Goal: Contribute content: Add original content to the website for others to see

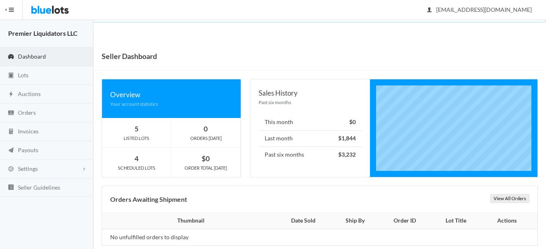
click at [21, 90] on span "Auctions" at bounding box center [29, 93] width 23 height 7
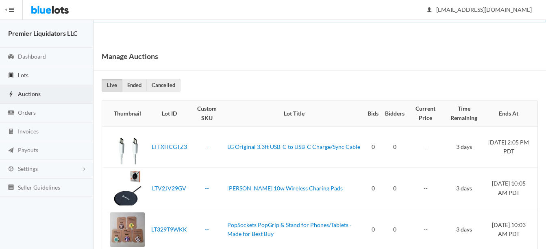
click at [19, 75] on span "Lots" at bounding box center [23, 75] width 11 height 7
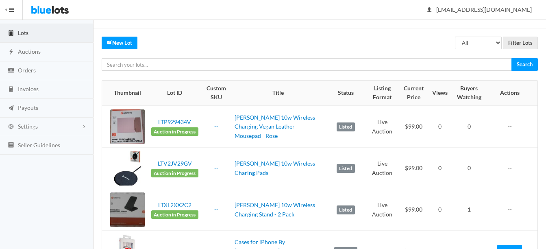
scroll to position [41, 0]
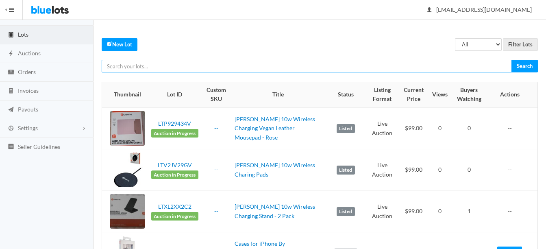
click at [281, 68] on input "text" at bounding box center [307, 66] width 410 height 13
type input "FLy"
click at [511, 60] on input "Search" at bounding box center [524, 66] width 26 height 13
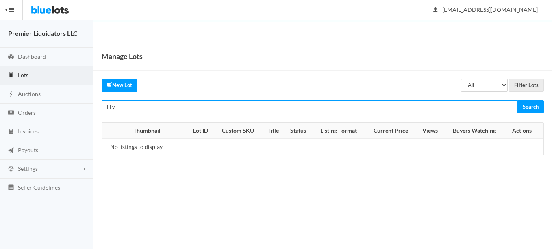
click at [462, 104] on input "FLy" at bounding box center [310, 106] width 416 height 13
type input "F"
type input "magnetic"
click at [517, 100] on input "Search" at bounding box center [530, 106] width 26 height 13
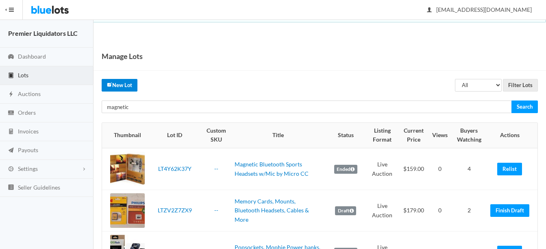
click at [122, 84] on link "New Lot" at bounding box center [120, 85] width 36 height 13
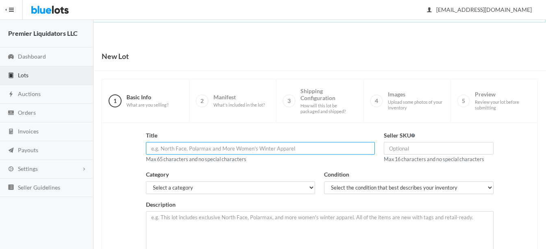
click at [282, 148] on input "text" at bounding box center [260, 148] width 229 height 13
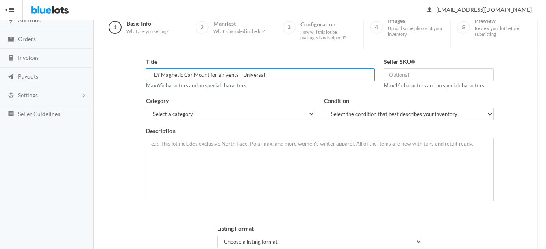
scroll to position [122, 0]
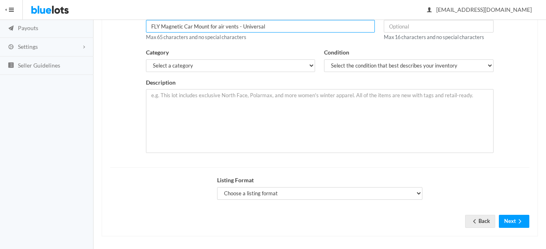
type input "FLY Magnetic Car Mount for air vents - Universal"
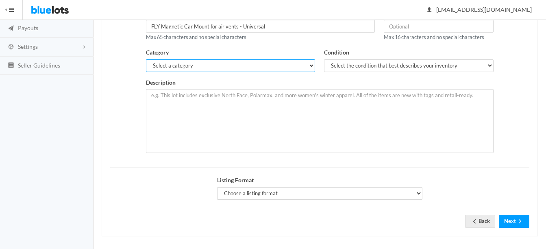
click at [188, 67] on select "Select a category Electronics Clothing, Shoes & Accessories Appliances Home & G…" at bounding box center [231, 65] width 170 height 13
select select "1"
click at [146, 59] on select "Select a category Electronics Clothing, Shoes & Accessories Appliances Home & G…" at bounding box center [231, 65] width 170 height 13
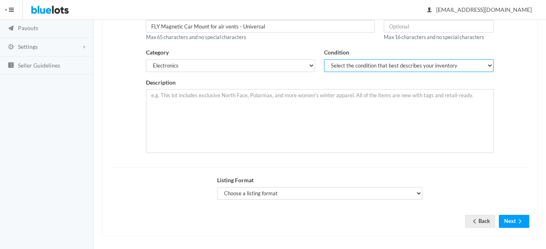
click at [344, 68] on select "Select the condition that best describes your inventory Brand New Shelf Pulls C…" at bounding box center [409, 65] width 170 height 13
select select "1"
click at [324, 59] on select "Select the condition that best describes your inventory Brand New Shelf Pulls C…" at bounding box center [409, 65] width 170 height 13
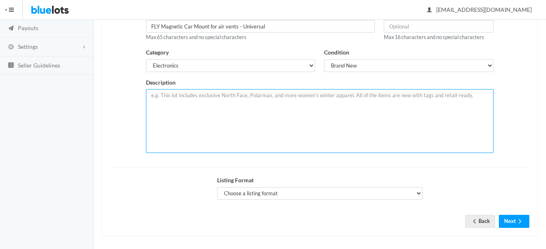
click at [291, 104] on textarea at bounding box center [320, 121] width 348 height 64
paste textarea "360 degree rotating. Powerful magnetic force car holder for air vent. Easy to u…"
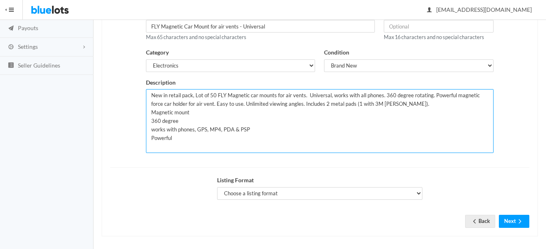
click at [285, 115] on textarea "New in retail pack, Lot of 50 FLY Magnetic car mounts for air vents. Universal,…" at bounding box center [320, 121] width 348 height 64
click at [265, 126] on textarea "New in retail pack, Lot of 50 FLY Magnetic car mounts for air vents. Universal,…" at bounding box center [320, 121] width 348 height 64
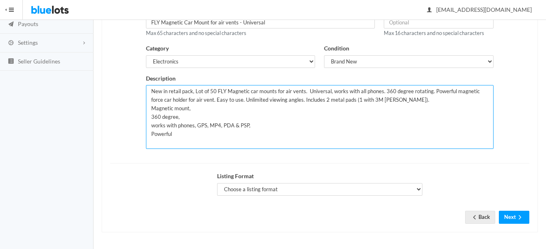
type textarea "New in retail pack, Lot of 50 FLY Magnetic car mounts for air vents. Universal,…"
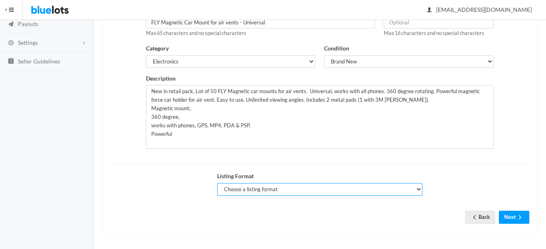
click at [266, 187] on select "Choose a listing format Auction Buy Now" at bounding box center [319, 189] width 205 height 13
select select "true"
click at [217, 183] on select "Choose a listing format Auction Buy Now" at bounding box center [319, 189] width 205 height 13
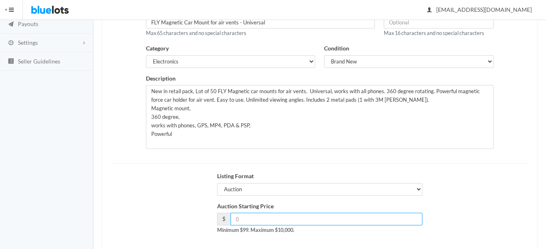
click at [302, 217] on input "number" at bounding box center [326, 219] width 192 height 13
type input "99"
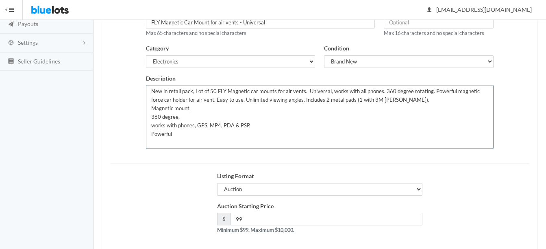
click at [214, 89] on textarea "New in retail pack, Lot of 50 FLY Magnetic car mounts for air vents. Universal,…" at bounding box center [320, 117] width 348 height 64
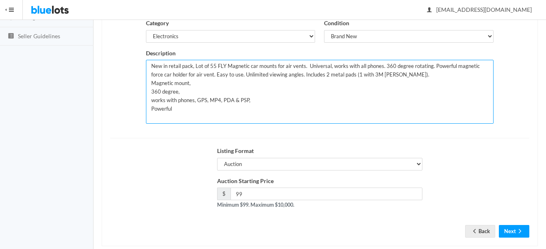
scroll to position [165, 0]
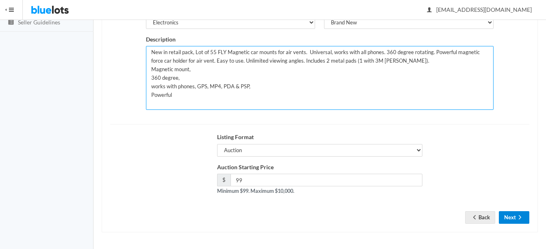
type textarea "New in retail pack, Lot of 55 FLY Magnetic car mounts for air vents. Universal,…"
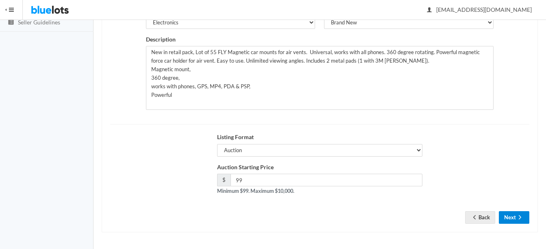
click at [515, 219] on button "Next" at bounding box center [514, 217] width 30 height 13
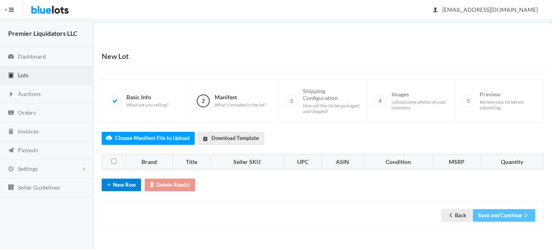
click at [111, 184] on icon "add" at bounding box center [109, 184] width 8 height 7
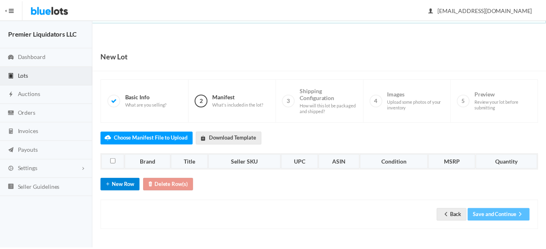
scroll to position [13, 0]
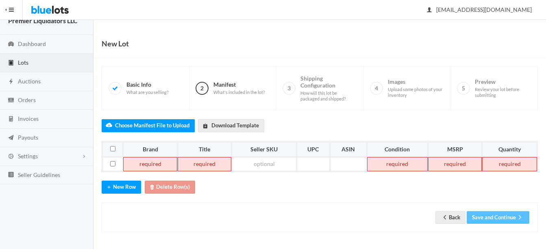
click at [151, 166] on td at bounding box center [150, 164] width 54 height 15
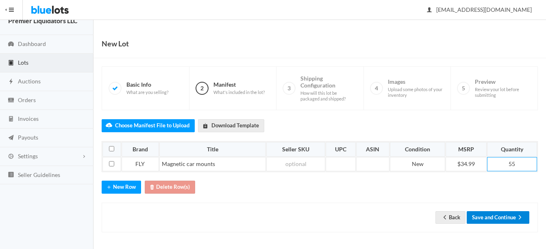
click at [502, 217] on button "Save and Continue" at bounding box center [498, 217] width 63 height 13
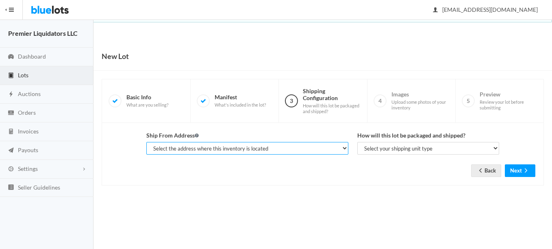
click at [221, 148] on select "Select the address where this inventory is located Premier Liquidatores, [STREE…" at bounding box center [247, 148] width 202 height 13
select select "25095"
click at [146, 142] on select "Select the address where this inventory is located Premier Liquidatores, [STREE…" at bounding box center [247, 148] width 202 height 13
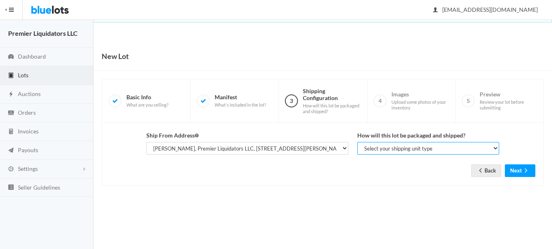
click at [372, 146] on select "Select your shipping unit type Parcel Pallet Truckload" at bounding box center [428, 148] width 142 height 13
select select "parcel"
click at [357, 142] on select "Select your shipping unit type Parcel Pallet Truckload" at bounding box center [428, 148] width 142 height 13
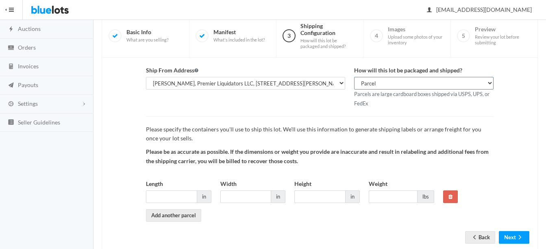
scroll to position [85, 0]
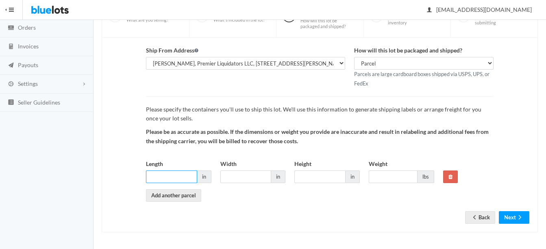
click at [186, 177] on input "Length" at bounding box center [171, 176] width 51 height 13
type input "14"
type input "12"
type input "13"
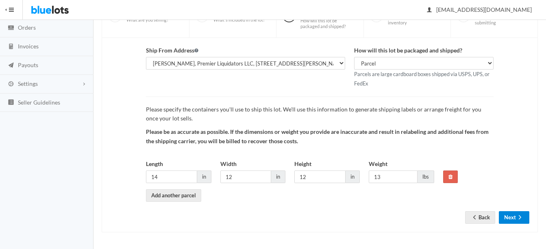
click at [518, 211] on button "Next" at bounding box center [514, 217] width 30 height 13
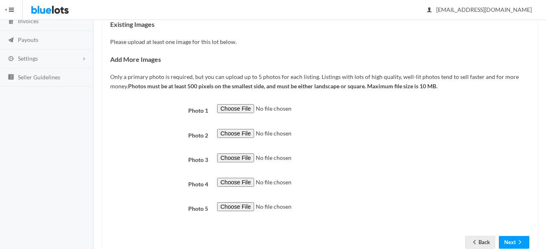
scroll to position [122, 0]
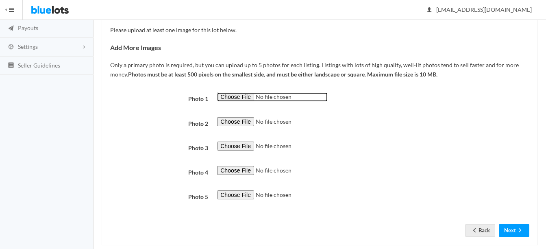
click at [235, 98] on input "file" at bounding box center [272, 96] width 111 height 9
type input "C:\fakepath\334e3a_c0dbcd3fa03a4a9c98e9ab95b1029100~mv2 (1).jpg"
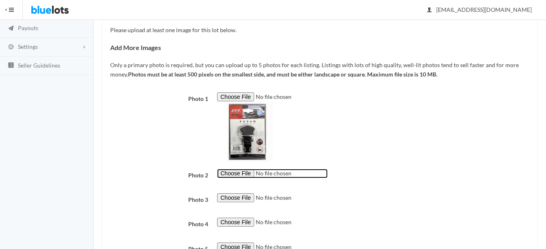
click at [235, 172] on input "file" at bounding box center [272, 173] width 111 height 9
click at [233, 172] on input "file" at bounding box center [272, 173] width 111 height 9
type input "C:\fakepath\334e3a_6d11c267d0474876b43bfc666c08b9ac~mv2.jpg"
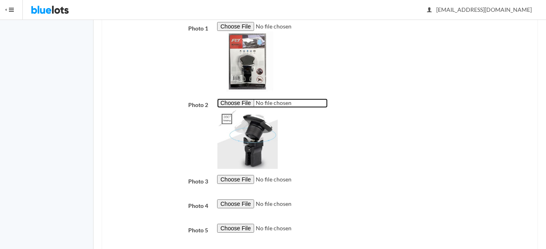
scroll to position [203, 0]
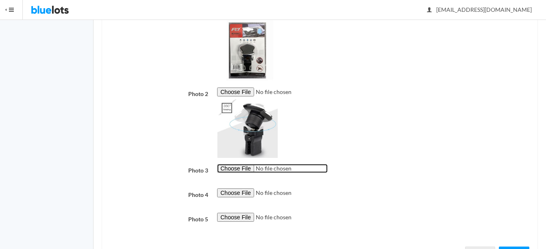
click at [233, 169] on input "file" at bounding box center [272, 168] width 111 height 9
type input "C:\fakepath\CHAV-2300GY-2.jpg"
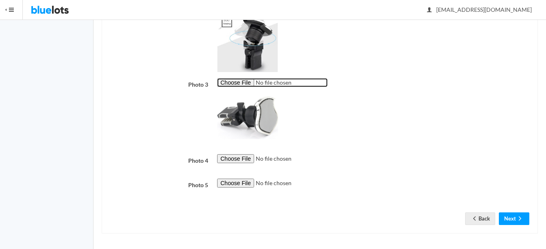
scroll to position [290, 0]
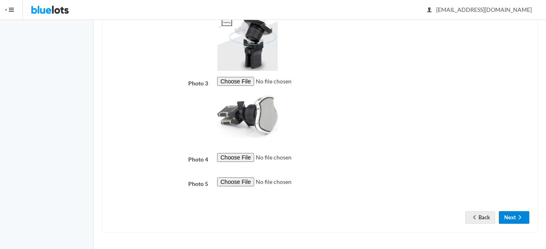
click at [506, 214] on button "Next" at bounding box center [514, 217] width 30 height 13
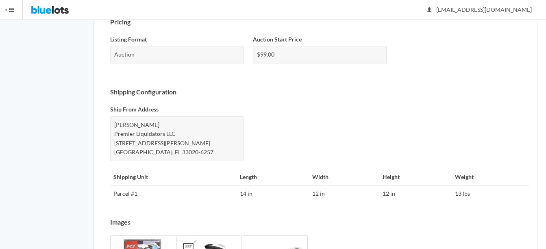
scroll to position [377, 0]
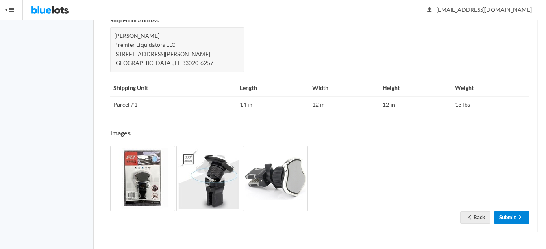
click at [511, 214] on link "Submit" at bounding box center [511, 217] width 35 height 13
